Goal: Task Accomplishment & Management: Complete application form

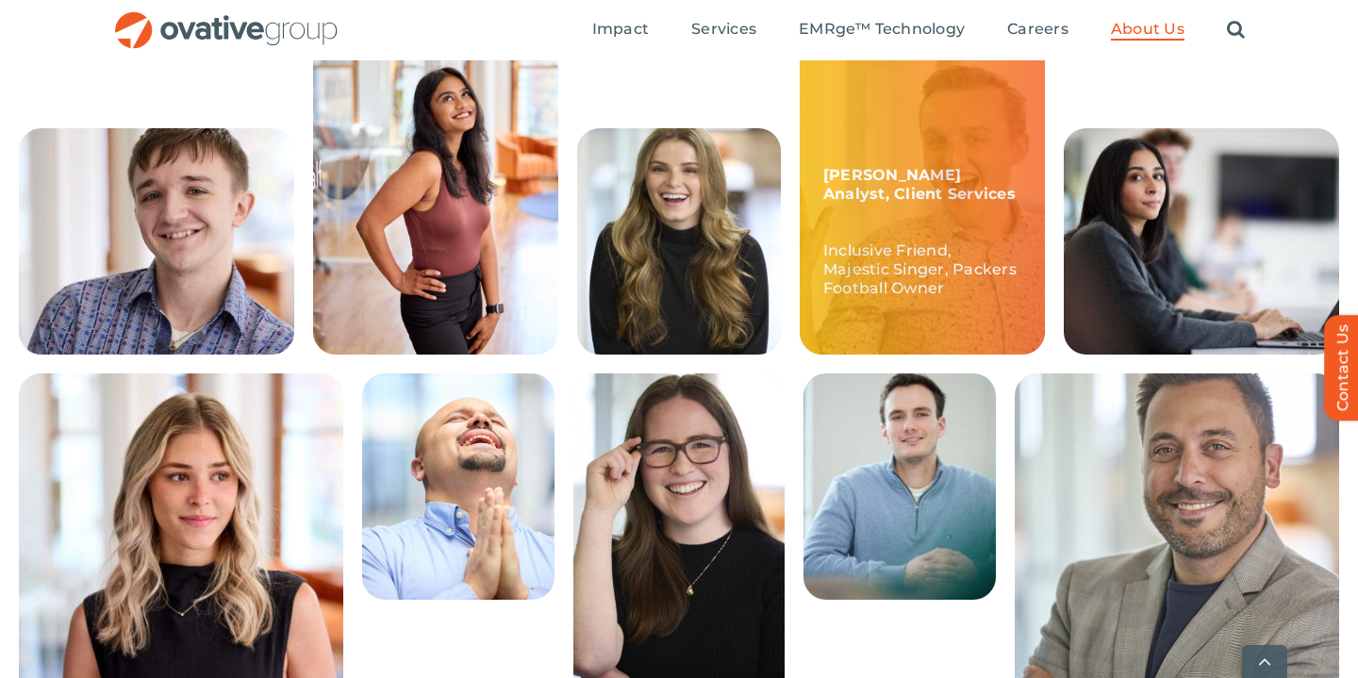
click at [869, 245] on p "Inclusive Friend, Majestic Singer, Packers Football Owner" at bounding box center [922, 260] width 198 height 75
click at [893, 169] on strong "McCrossen, Sr. Analyst, Client Services" at bounding box center [919, 184] width 192 height 37
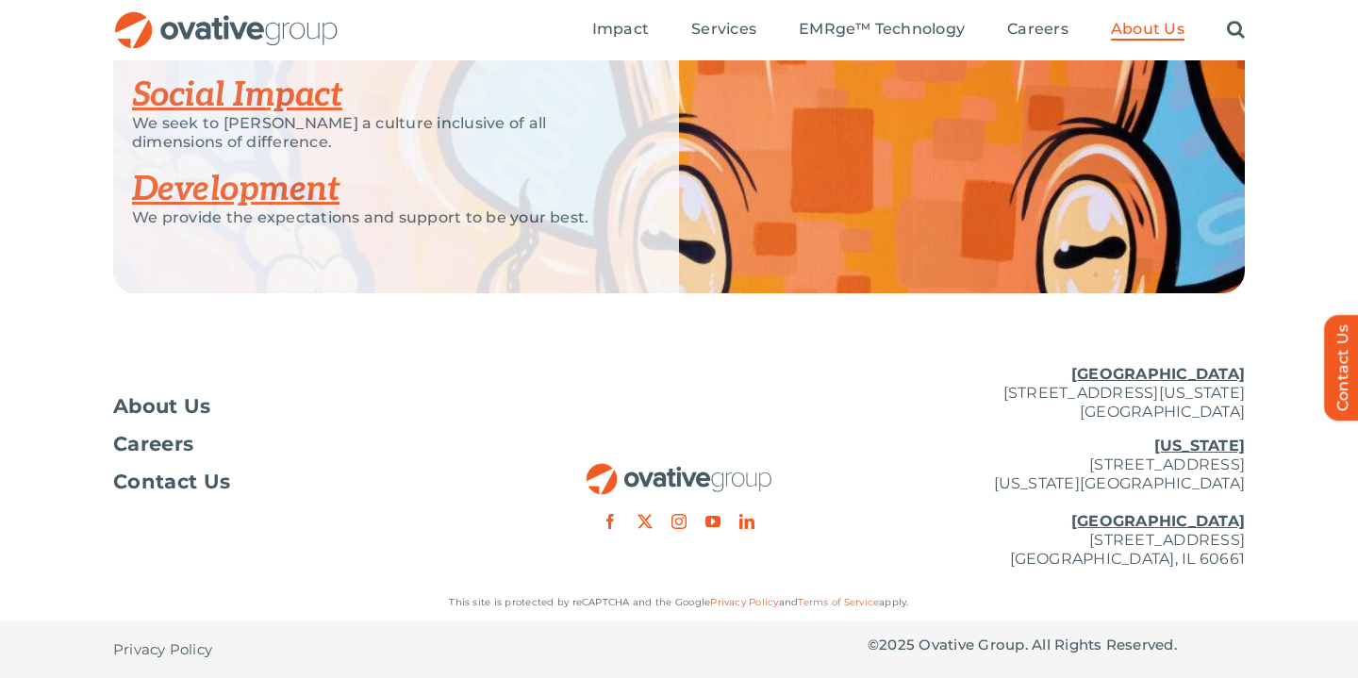
scroll to position [1945, 0]
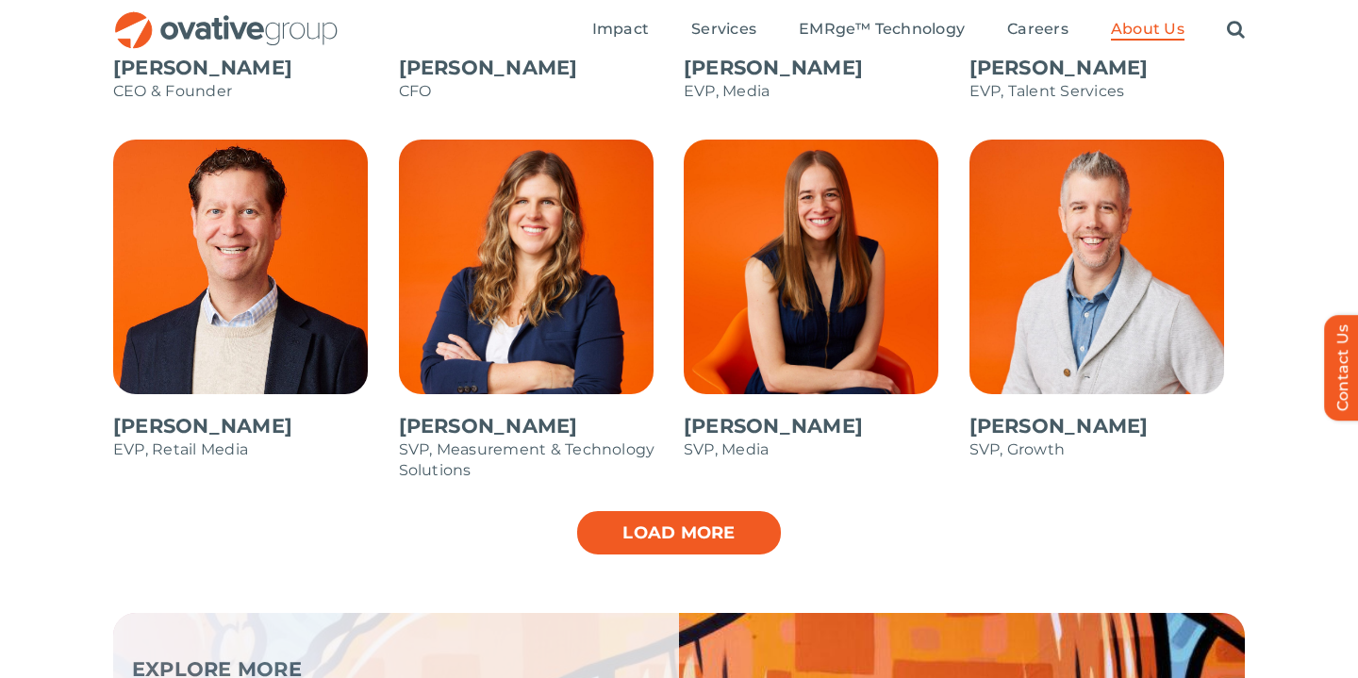
click at [700, 534] on link "Load more" at bounding box center [678, 532] width 207 height 47
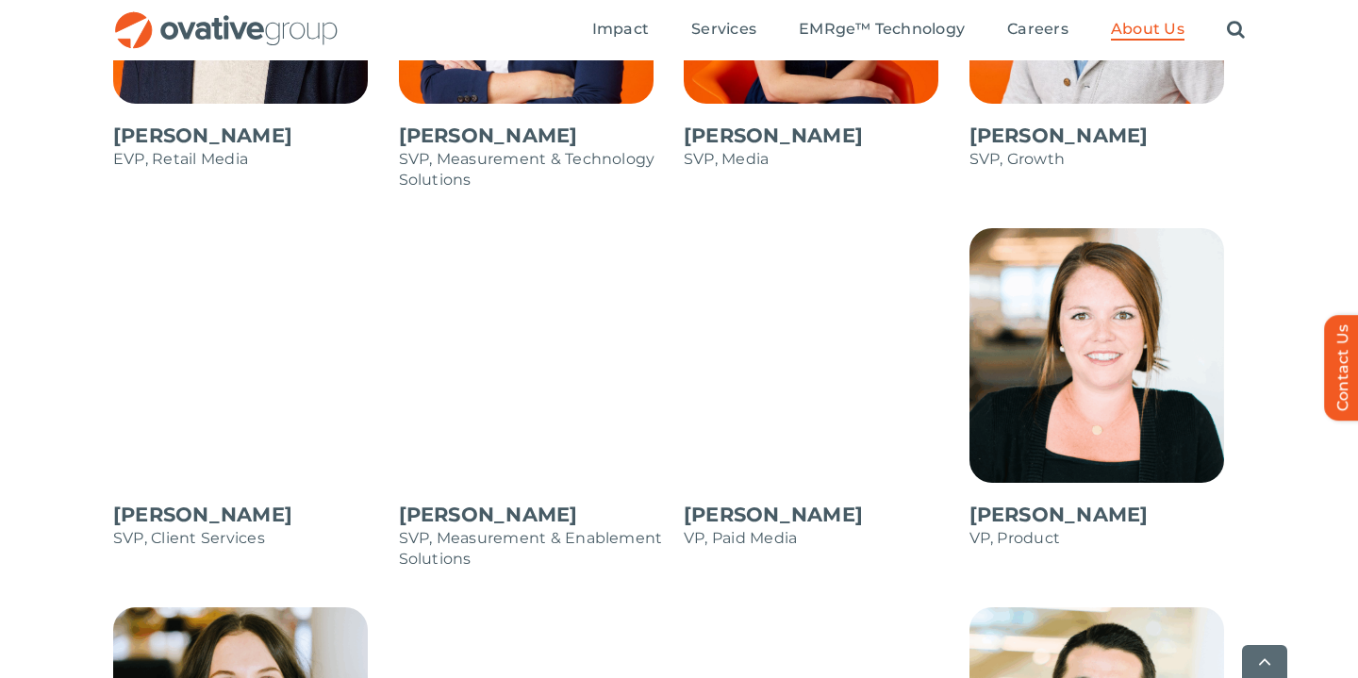
scroll to position [2575, 0]
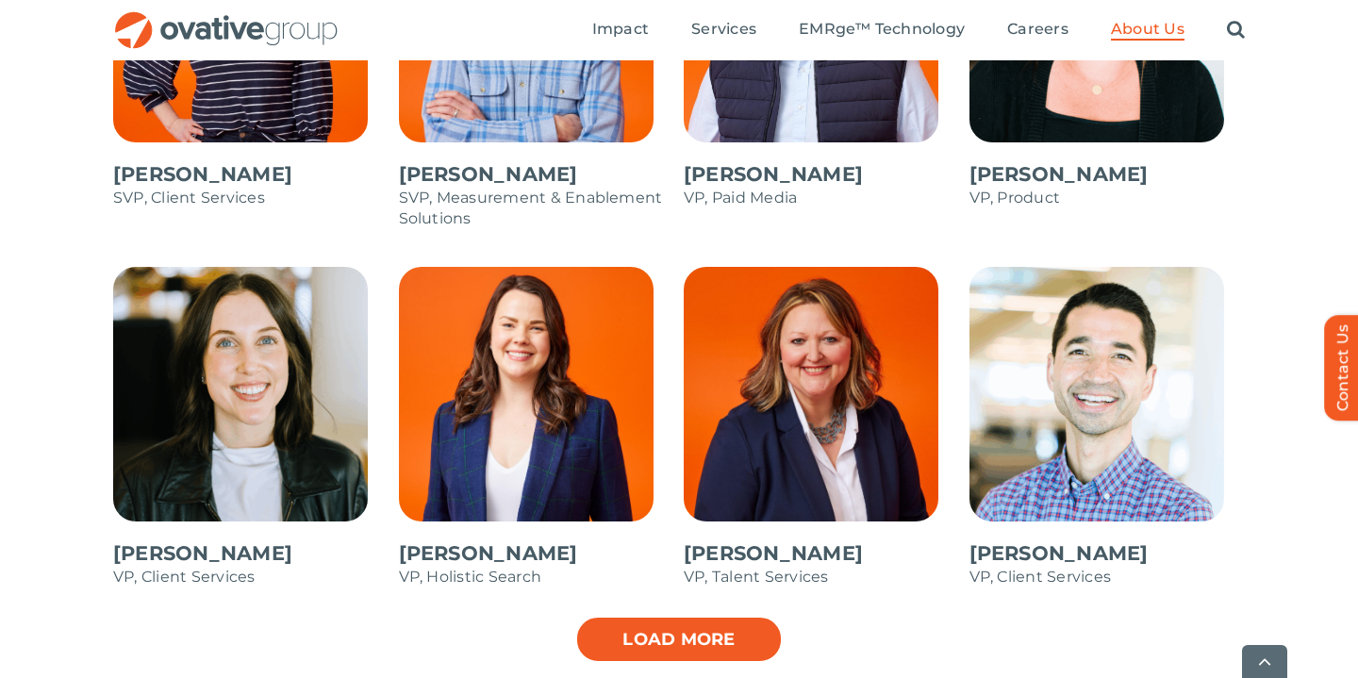
click at [701, 651] on link "Load more" at bounding box center [678, 639] width 207 height 47
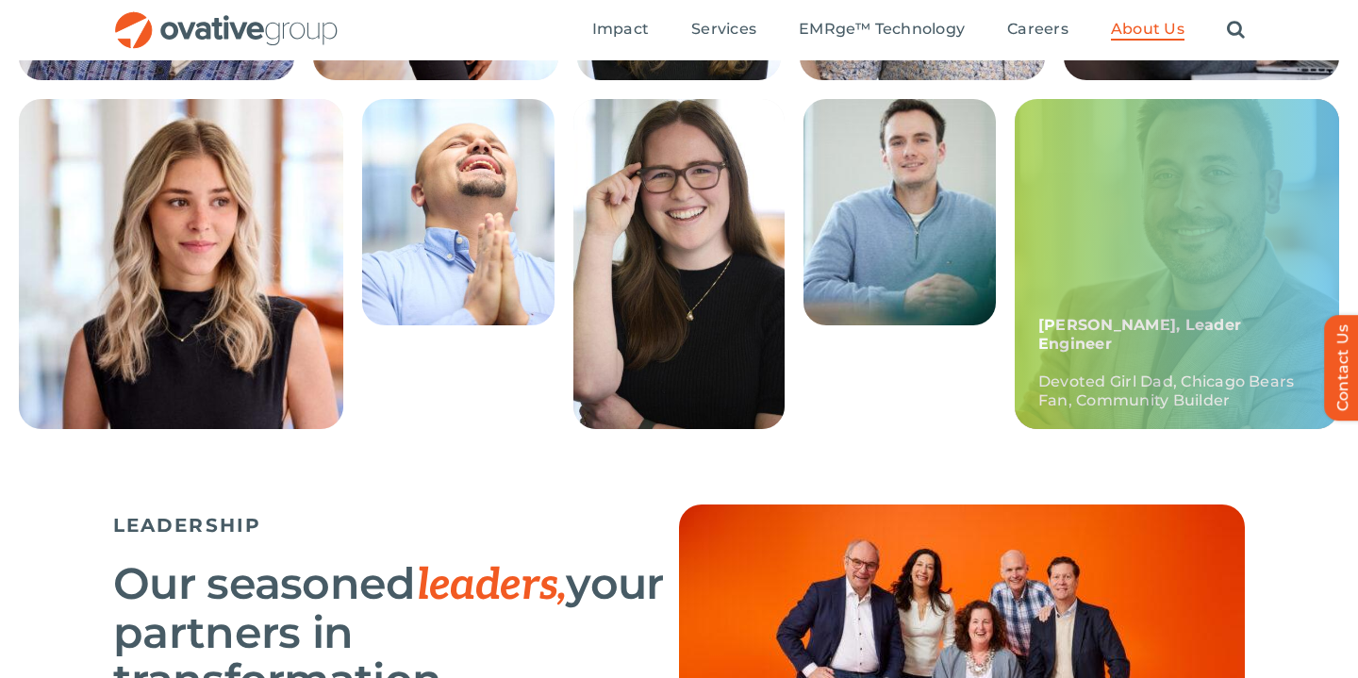
scroll to position [0, 0]
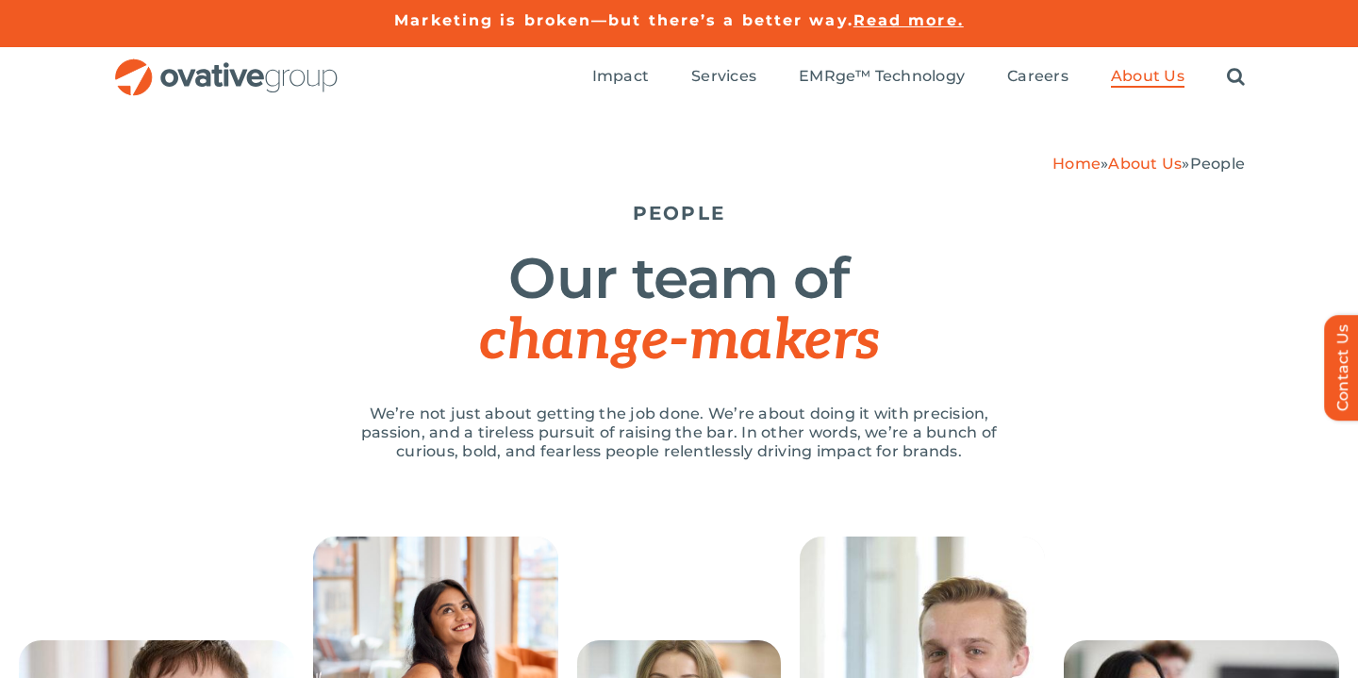
click at [1139, 163] on link "About Us" at bounding box center [1145, 164] width 74 height 18
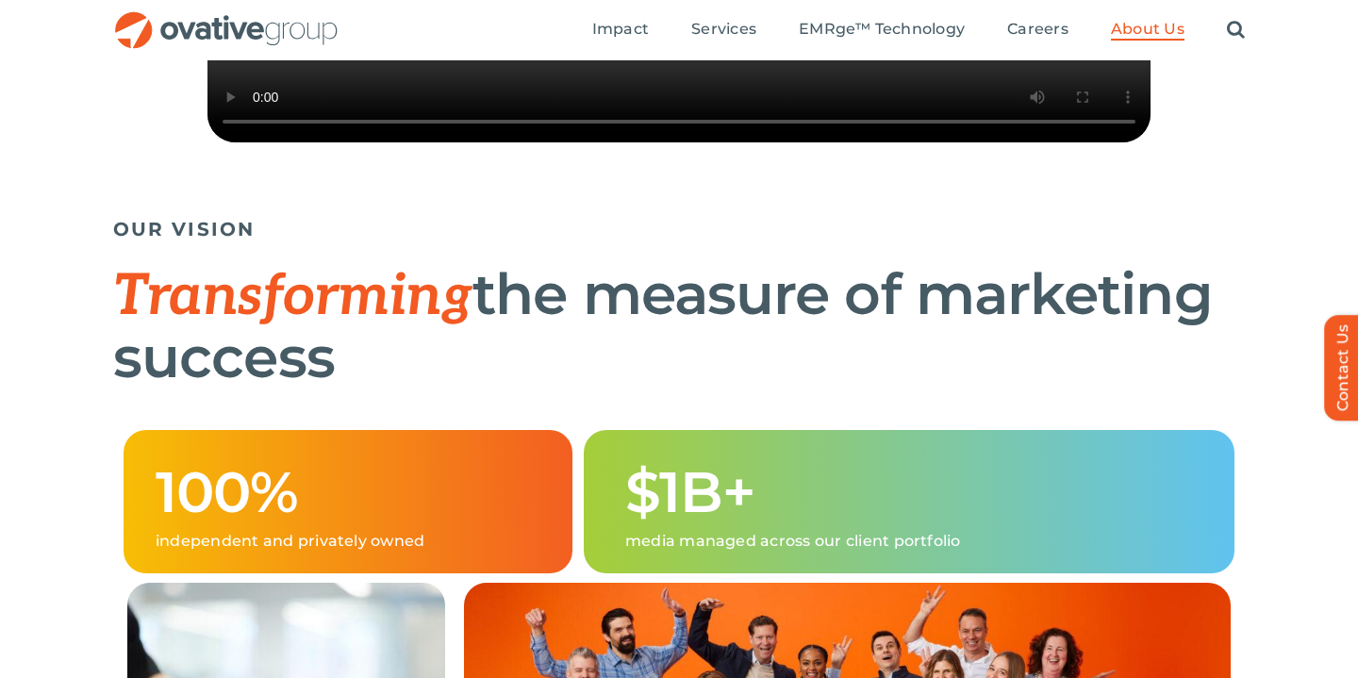
scroll to position [754, 0]
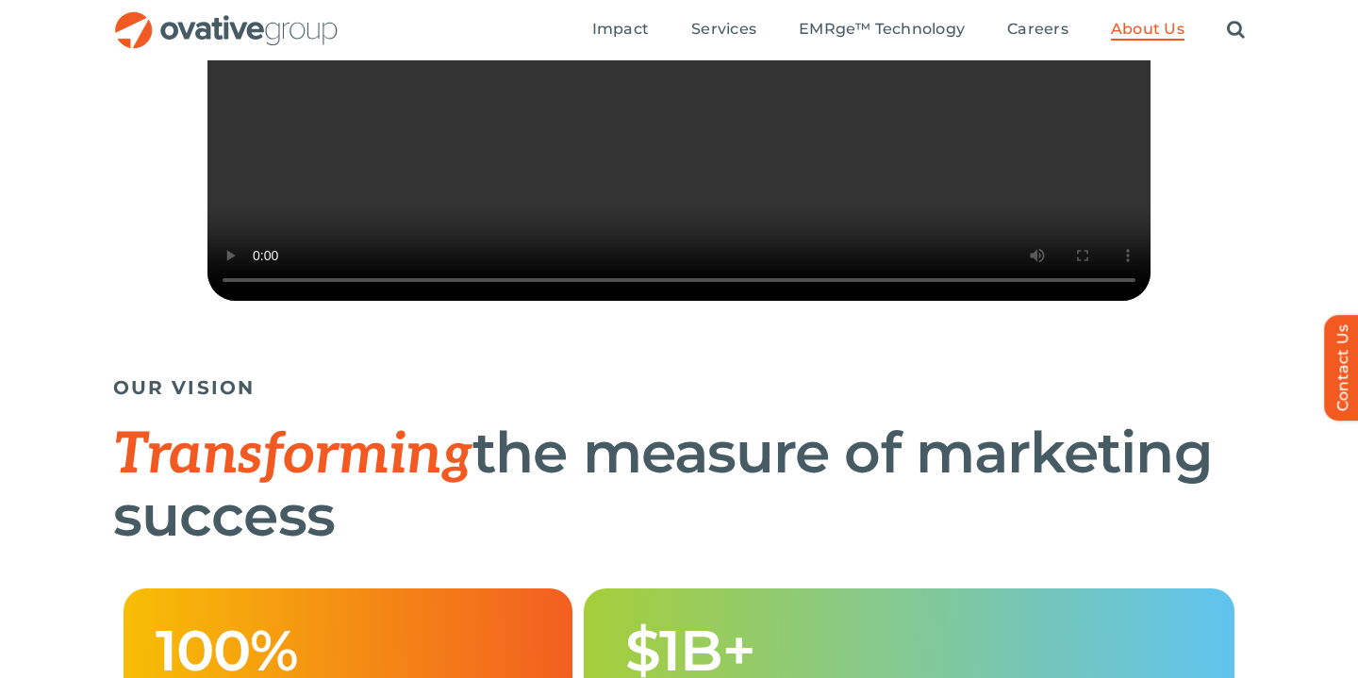
click at [1046, 43] on ul "Impact Expert Insights Case Studies Awards & Press Services Media Measurement C…" at bounding box center [918, 30] width 653 height 60
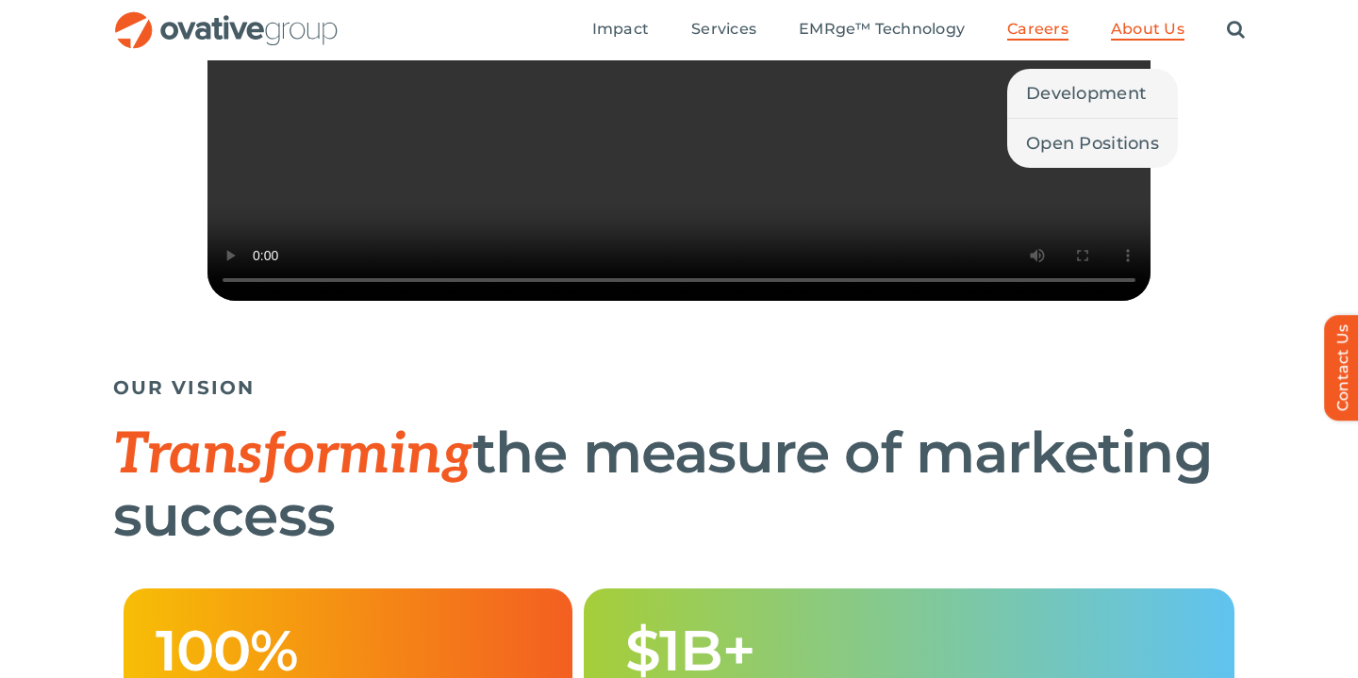
click at [1022, 25] on span "Careers" at bounding box center [1037, 29] width 61 height 19
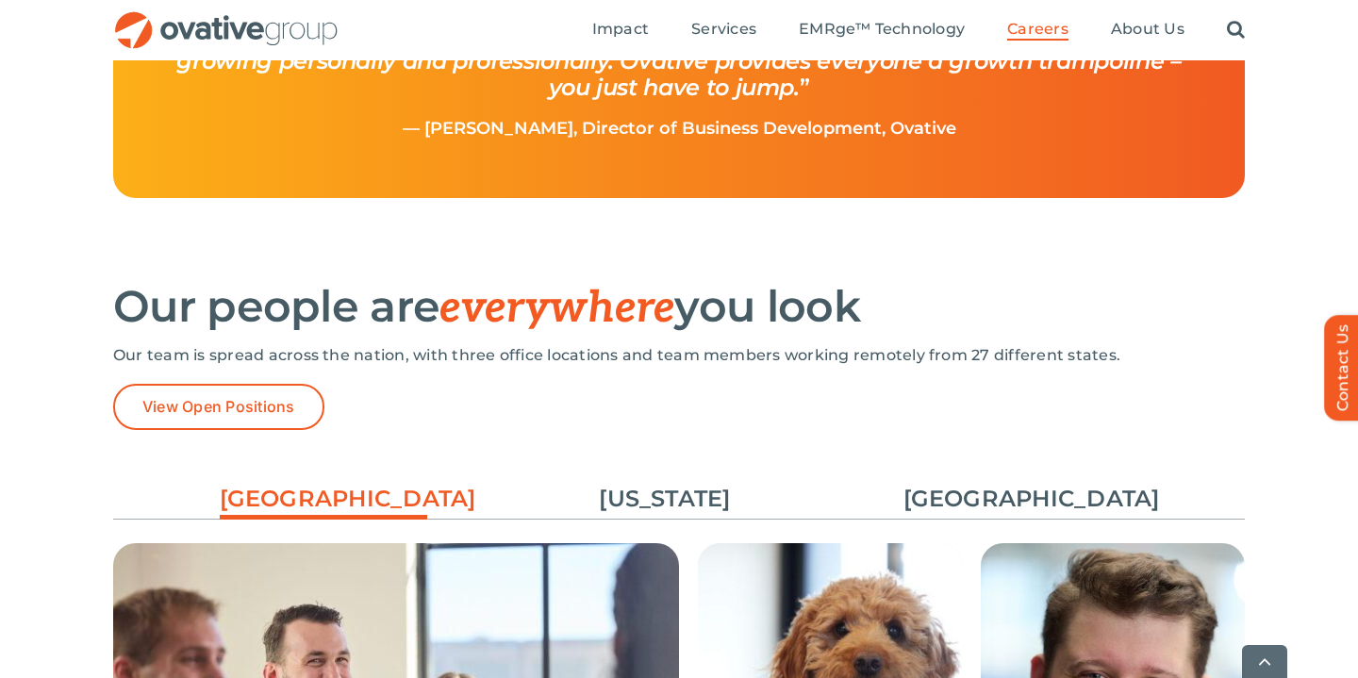
scroll to position [2779, 0]
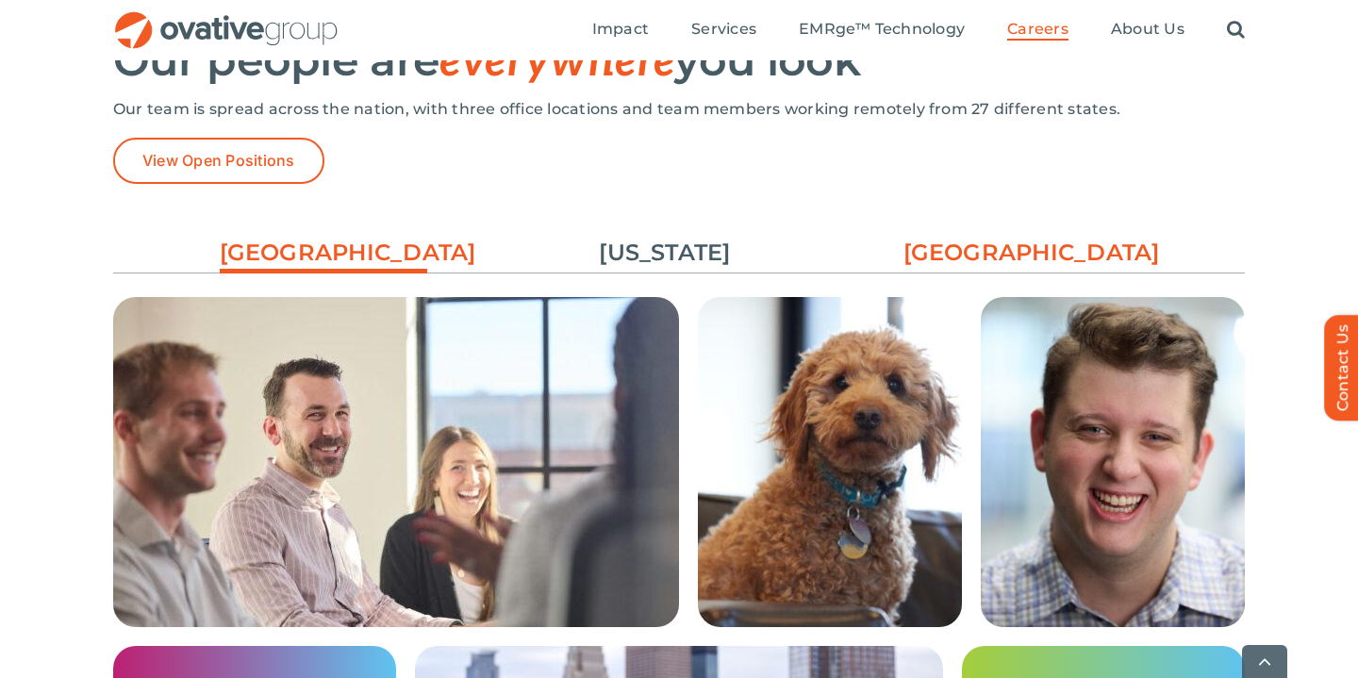
click at [997, 252] on link "[GEOGRAPHIC_DATA]" at bounding box center [1006, 253] width 207 height 32
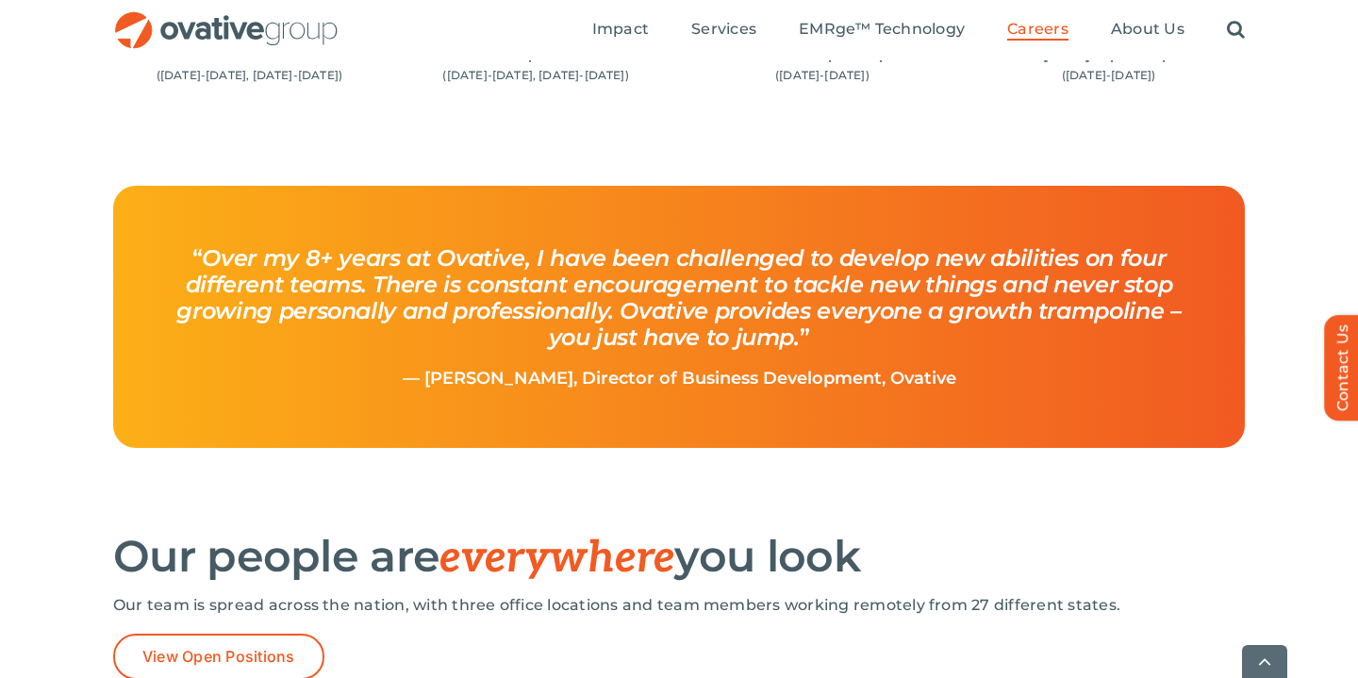
scroll to position [2585, 0]
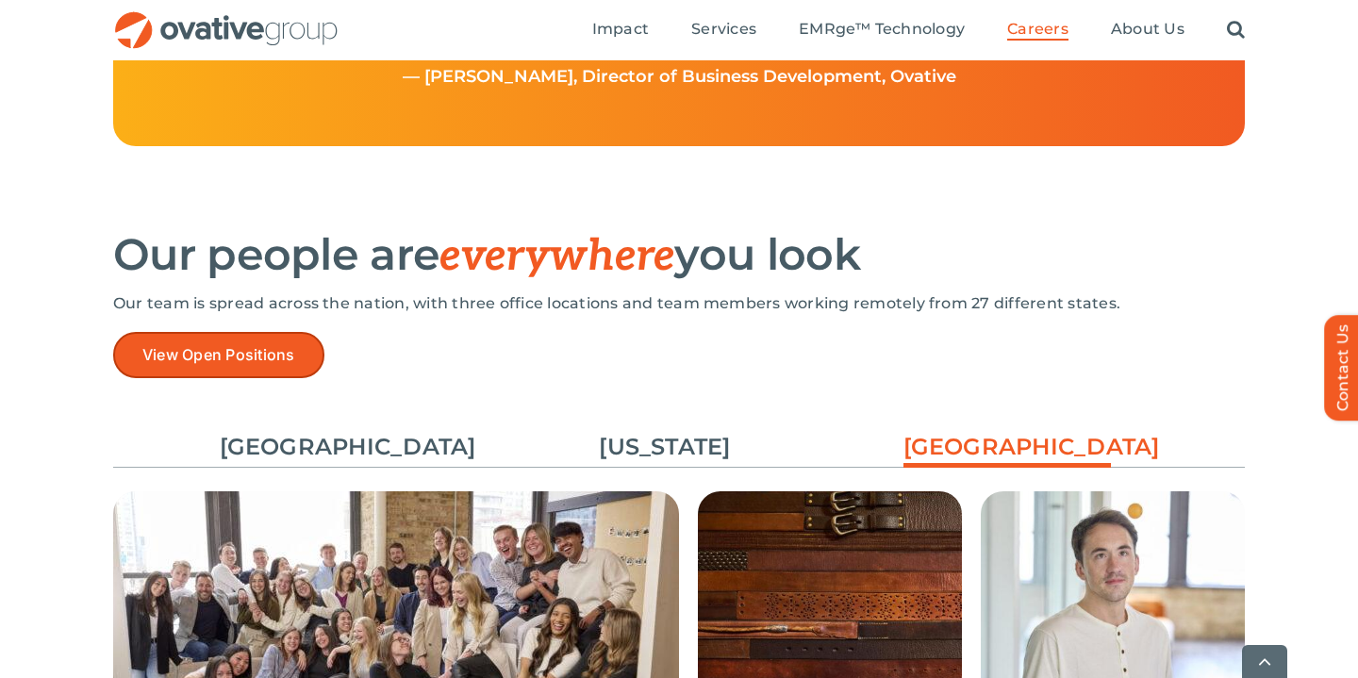
click at [224, 353] on span "View Open Positions" at bounding box center [218, 355] width 153 height 18
